Goal: Task Accomplishment & Management: Use online tool/utility

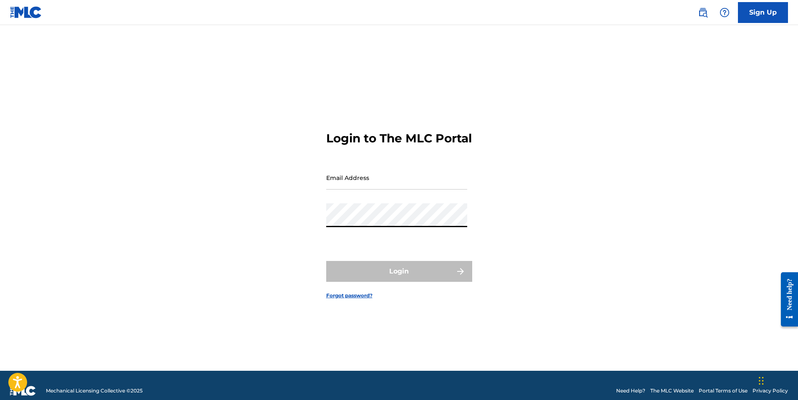
type input "[EMAIL_ADDRESS][DOMAIN_NAME]"
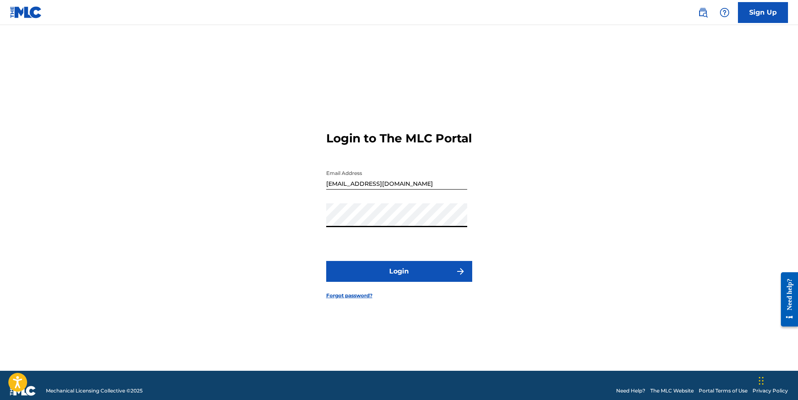
click at [381, 278] on button "Login" at bounding box center [399, 271] width 146 height 21
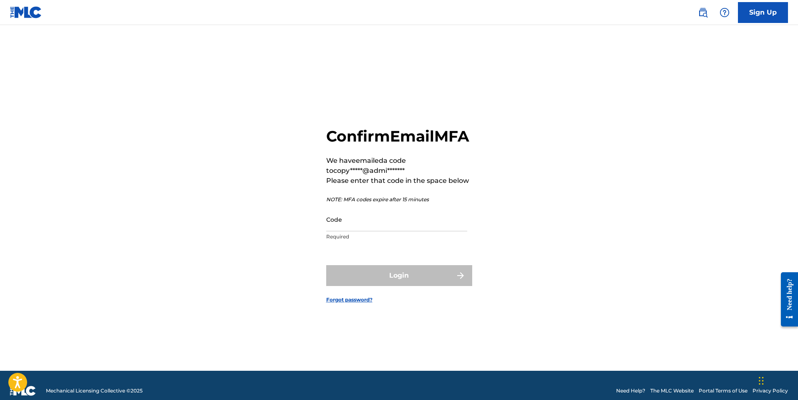
click at [404, 225] on input "Code" at bounding box center [396, 219] width 141 height 24
paste input "237818"
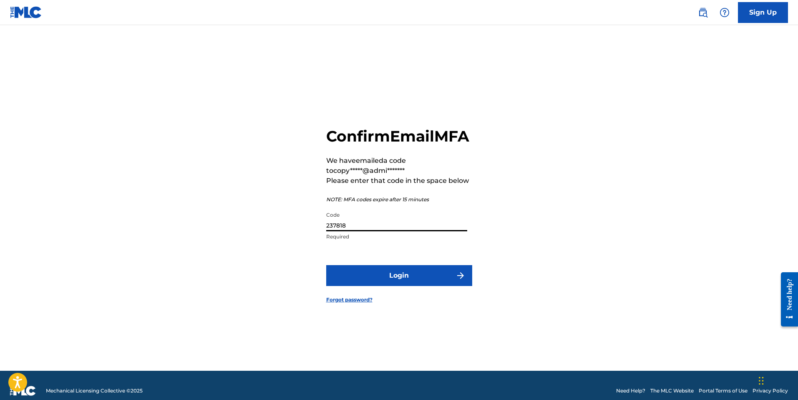
type input "237818"
click at [418, 279] on button "Login" at bounding box center [399, 275] width 146 height 21
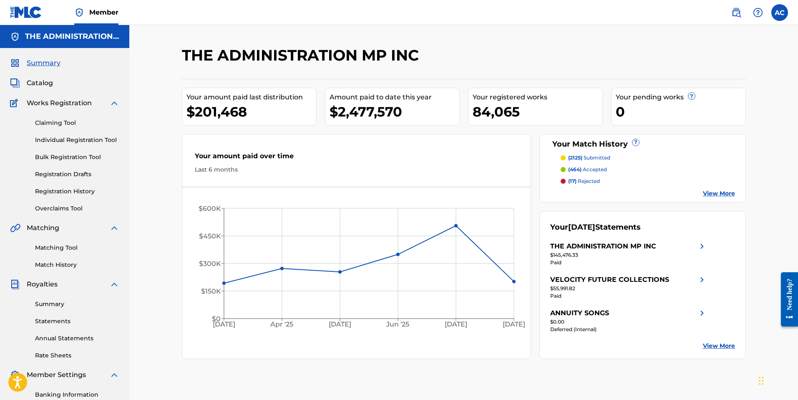
click at [60, 126] on link "Claiming Tool" at bounding box center [77, 122] width 84 height 9
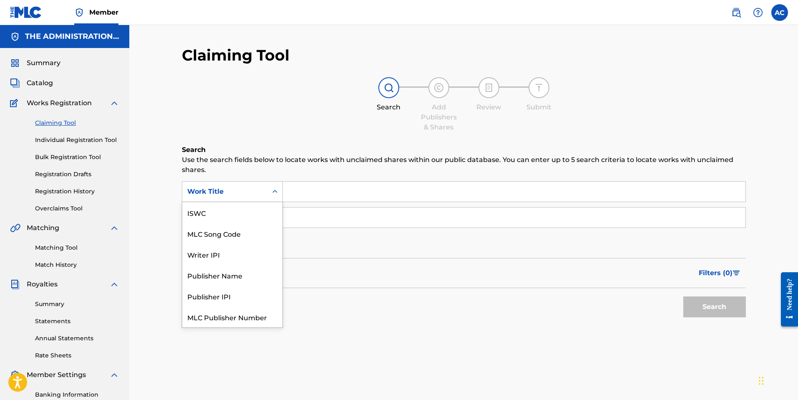
click at [243, 191] on div "Work Title" at bounding box center [224, 191] width 75 height 10
click at [227, 221] on div "MLC Song Code" at bounding box center [232, 212] width 100 height 21
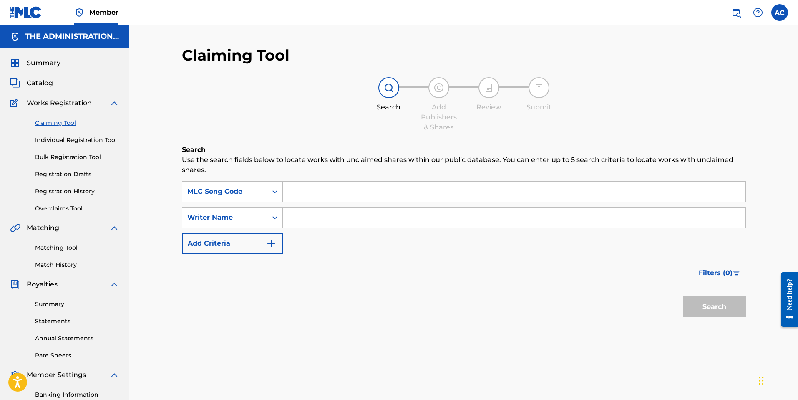
click at [324, 199] on input "Search Form" at bounding box center [514, 191] width 463 height 20
paste input "D6096E"
type input "D6096E"
click at [702, 314] on button "Search" at bounding box center [714, 306] width 63 height 21
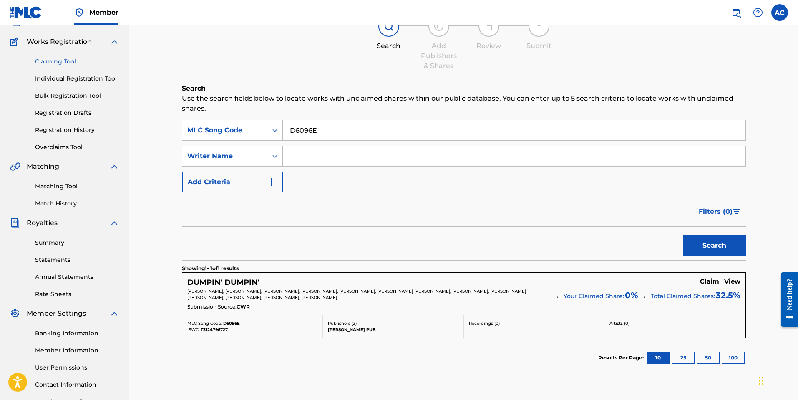
scroll to position [72, 0]
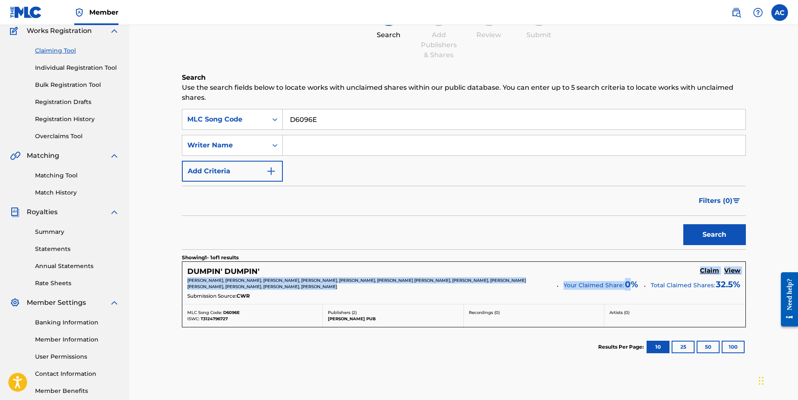
drag, startPoint x: 633, startPoint y: 283, endPoint x: 615, endPoint y: 276, distance: 18.9
click at [568, 274] on div "[PERSON_NAME]' Claim View [PERSON_NAME], [PERSON_NAME], [PERSON_NAME], [PERSON_…" at bounding box center [463, 283] width 563 height 42
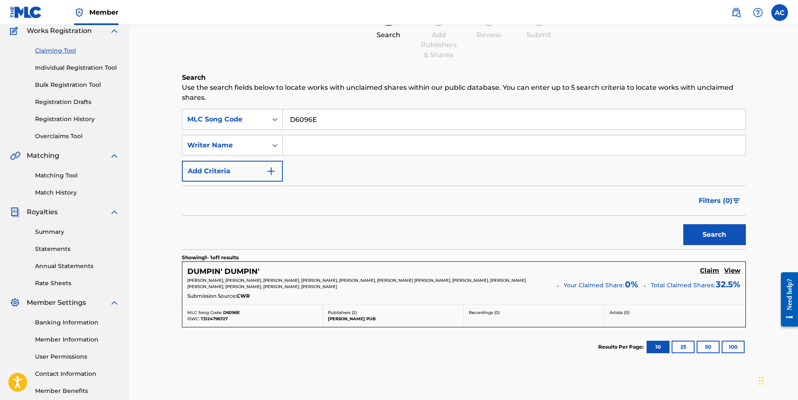
click at [647, 279] on div "[PERSON_NAME], [PERSON_NAME], [PERSON_NAME], [PERSON_NAME], [PERSON_NAME], [PER…" at bounding box center [463, 284] width 553 height 14
click at [742, 270] on div "[PERSON_NAME]' Claim View [PERSON_NAME], [PERSON_NAME], [PERSON_NAME], [PERSON_…" at bounding box center [463, 283] width 563 height 42
click at [735, 270] on h5 "View" at bounding box center [732, 271] width 16 height 8
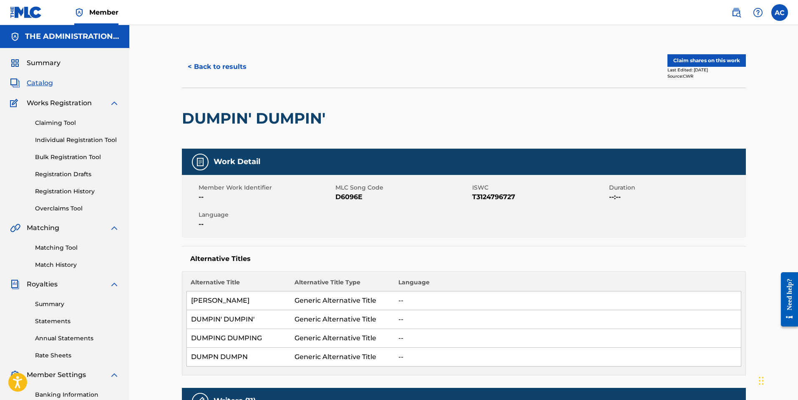
click at [222, 65] on button "< Back to results" at bounding box center [217, 66] width 70 height 21
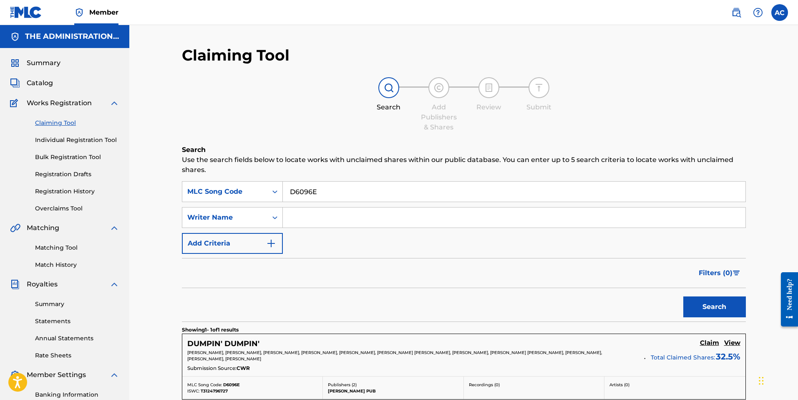
scroll to position [72, 0]
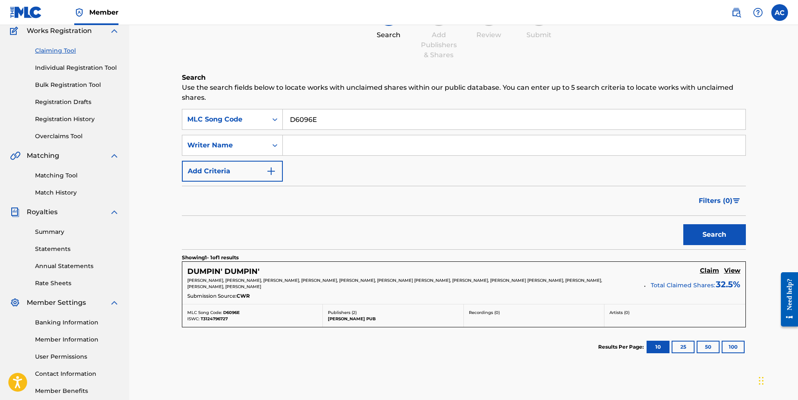
click at [296, 121] on input "D6096E" at bounding box center [514, 119] width 463 height 20
paste input "RC6KTW"
type input "RC6KTW"
click at [742, 234] on button "Search" at bounding box center [714, 234] width 63 height 21
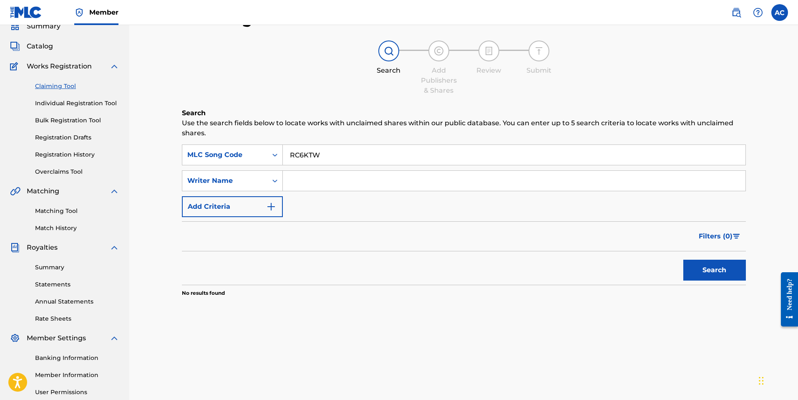
scroll to position [0, 0]
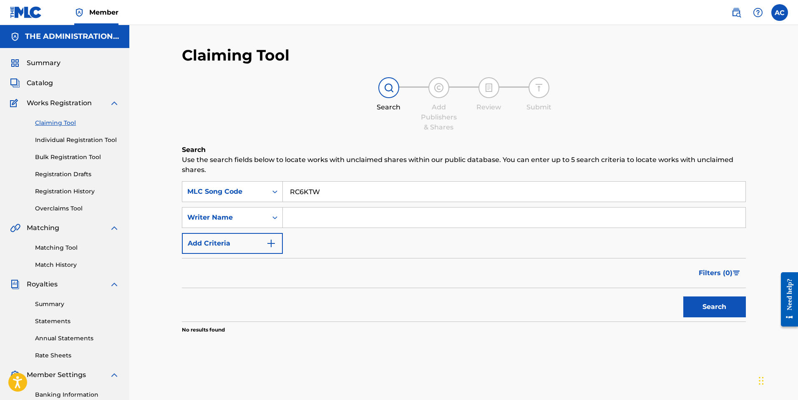
click at [47, 86] on span "Catalog" at bounding box center [40, 83] width 26 height 10
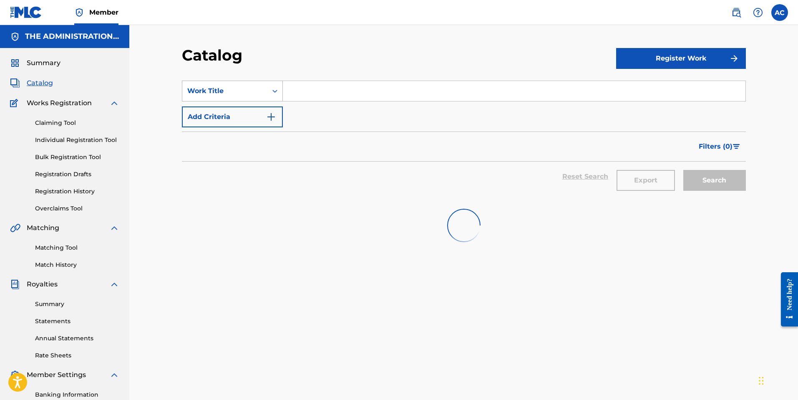
click at [268, 91] on div "Search Form" at bounding box center [274, 90] width 15 height 15
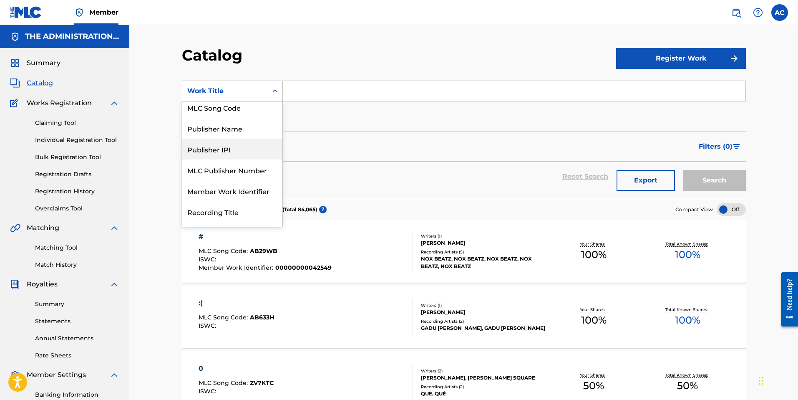
scroll to position [58, 0]
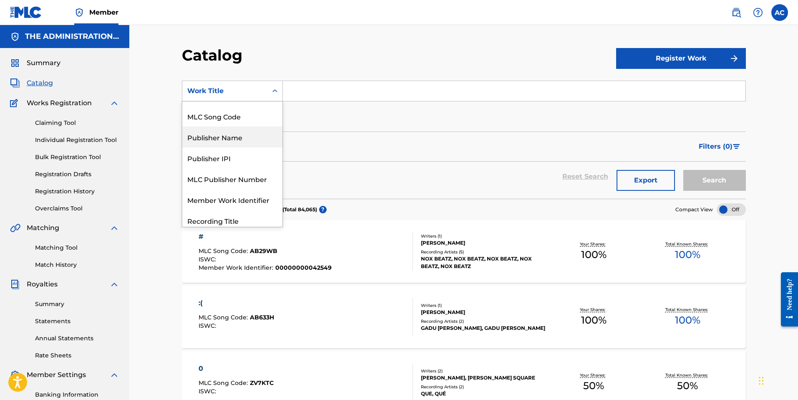
click at [233, 122] on div "MLC Song Code" at bounding box center [232, 116] width 100 height 21
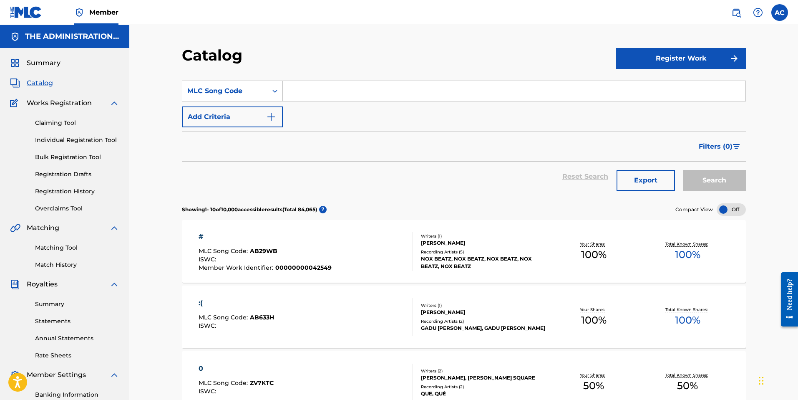
click at [288, 91] on input "Search Form" at bounding box center [514, 91] width 463 height 20
paste input "RC6KTW"
type input "RC6KTW"
click at [738, 184] on button "Search" at bounding box center [714, 180] width 63 height 21
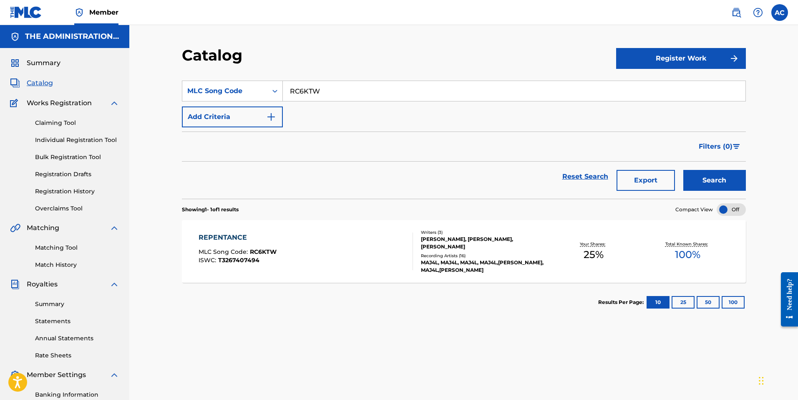
click at [226, 231] on div "REPENTANCE MLC Song Code : RC6KTW ISWC : T3267407494 Writers ( 3 ) [PERSON_NAME…" at bounding box center [464, 251] width 564 height 63
